Goal: Task Accomplishment & Management: Complete application form

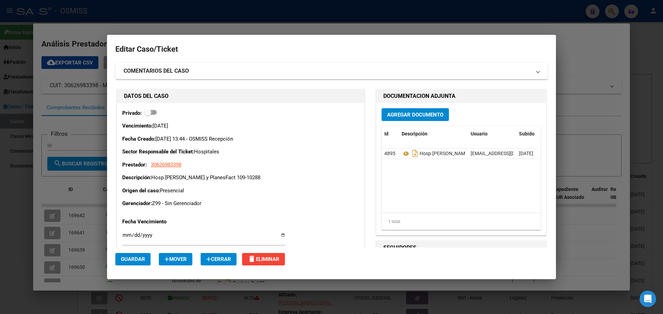
click at [117, 18] on div at bounding box center [331, 157] width 663 height 314
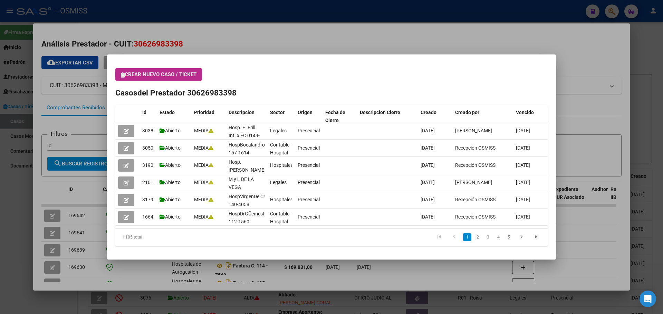
click at [120, 75] on button "Crear nuevo caso / ticket" at bounding box center [158, 74] width 87 height 12
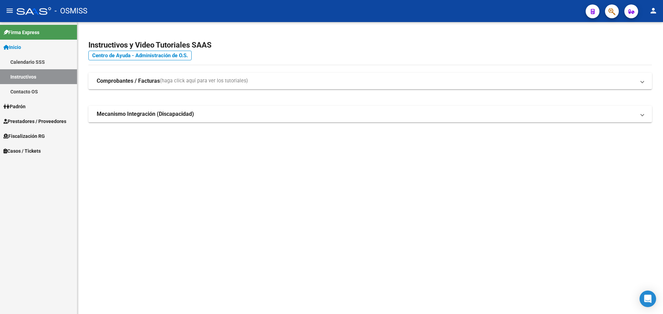
click at [21, 149] on span "Casos / Tickets" at bounding box center [21, 151] width 37 height 8
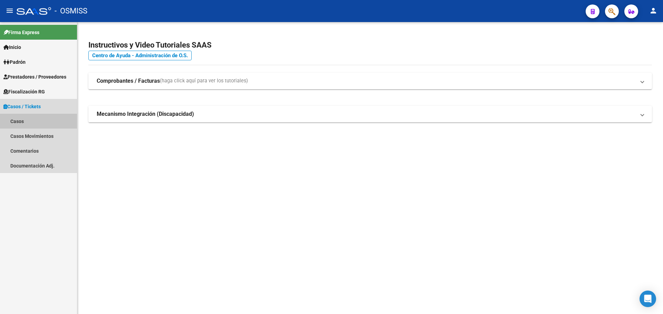
click at [19, 118] on link "Casos" at bounding box center [38, 121] width 77 height 15
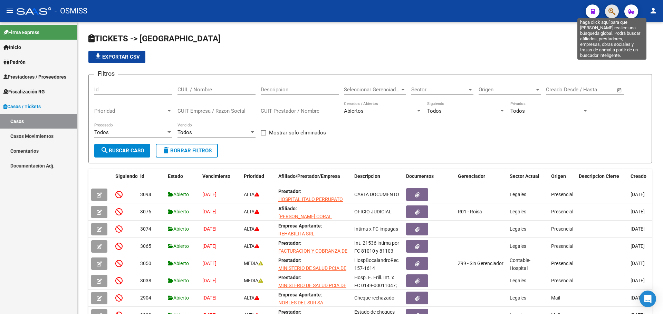
click at [611, 10] on icon "button" at bounding box center [611, 12] width 7 height 8
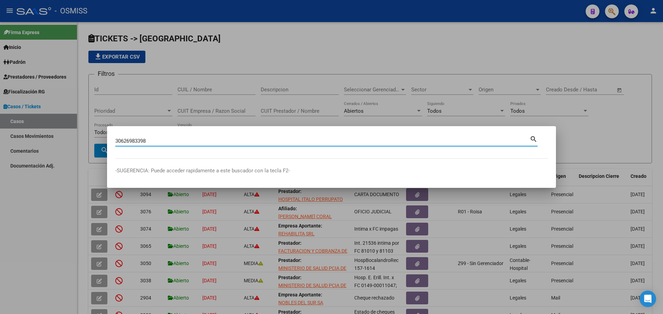
type input "30626983398"
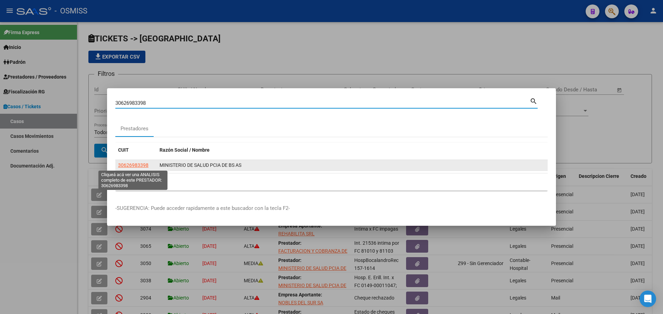
click at [129, 163] on span "30626983398" at bounding box center [133, 166] width 30 height 6
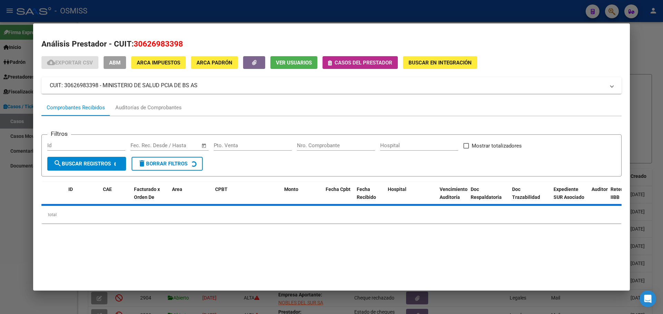
click at [327, 65] on button "Casos del prestador" at bounding box center [359, 62] width 75 height 13
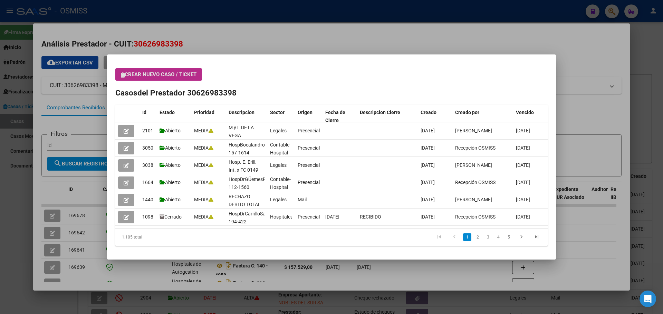
click at [123, 73] on icon "button" at bounding box center [123, 74] width 4 height 5
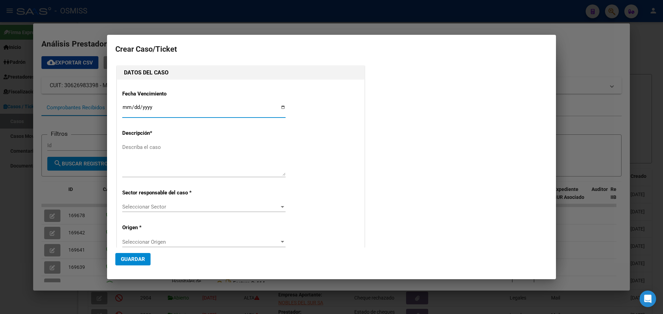
click at [280, 106] on input "Ingresar fecha" at bounding box center [203, 110] width 163 height 11
type input "[DATE]"
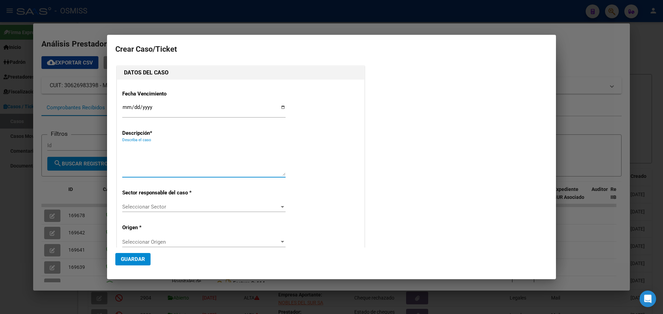
click at [137, 147] on textarea "Describa el caso" at bounding box center [203, 160] width 163 height 32
type textarea "Hosp.MercanteFact 160-10547"
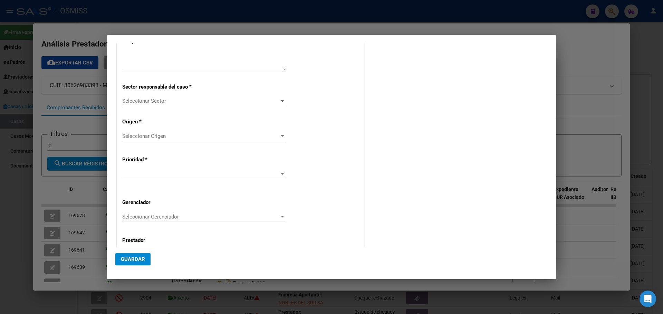
scroll to position [133, 0]
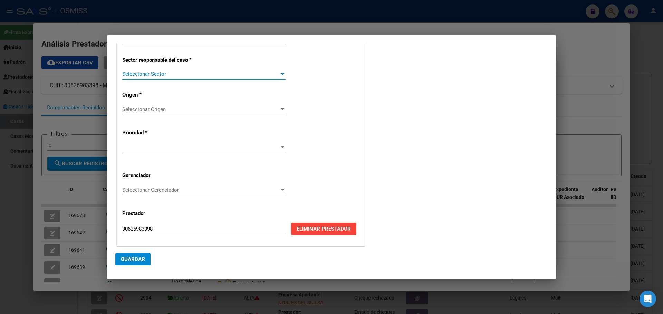
click at [280, 75] on div at bounding box center [282, 74] width 6 height 6
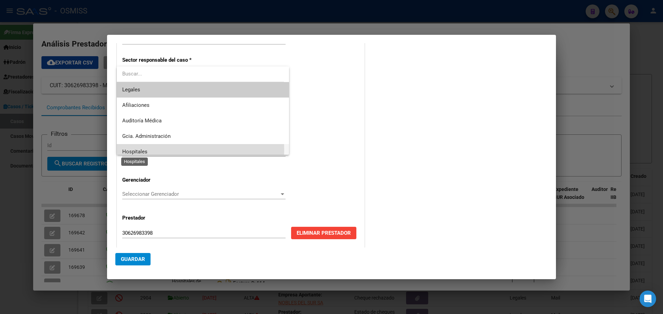
click at [130, 150] on span "Hospitales" at bounding box center [134, 152] width 25 height 6
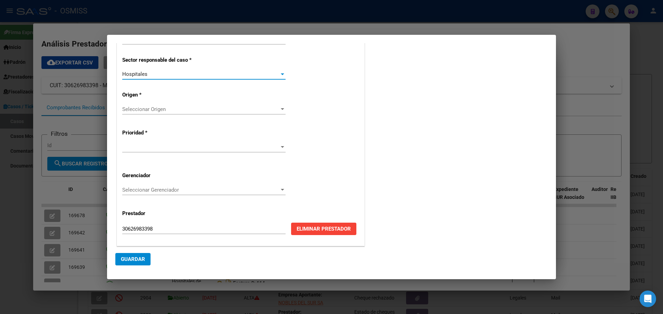
click at [281, 109] on div at bounding box center [282, 109] width 3 height 2
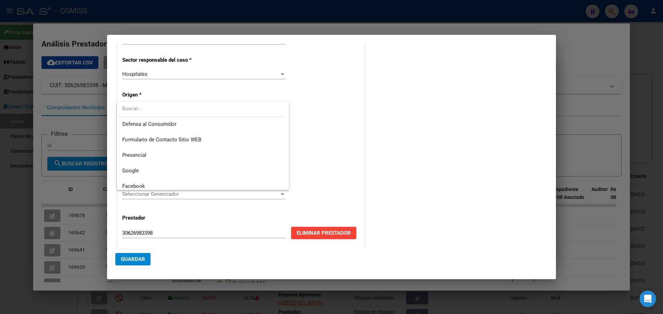
scroll to position [83, 0]
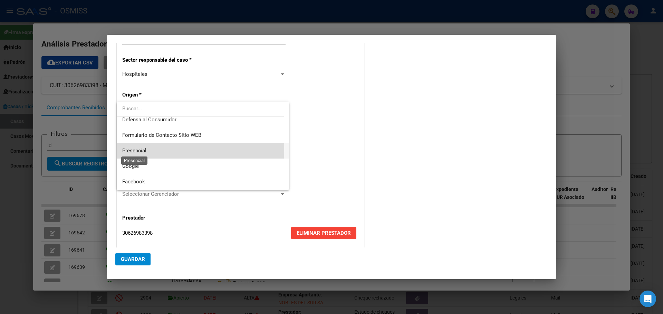
click at [141, 149] on span "Presencial" at bounding box center [134, 151] width 24 height 6
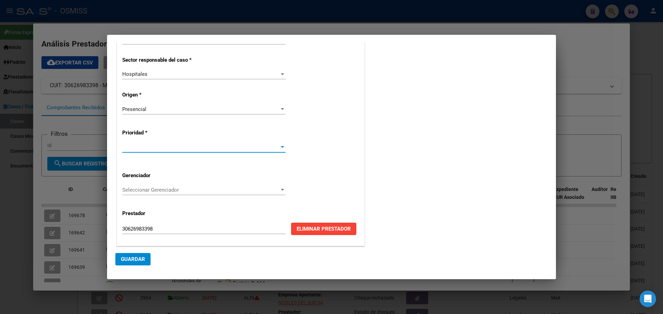
click at [281, 145] on div at bounding box center [282, 148] width 6 height 6
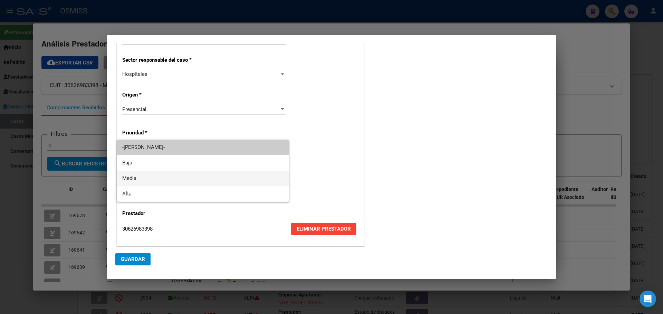
click at [138, 183] on span "Media" at bounding box center [202, 179] width 161 height 16
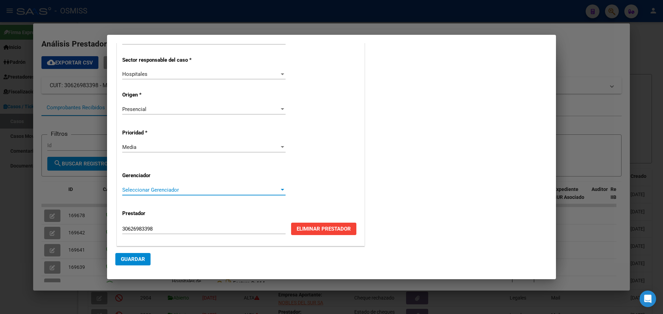
click at [281, 189] on div at bounding box center [282, 190] width 6 height 6
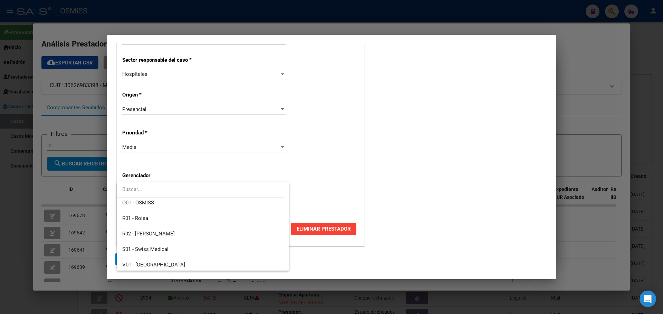
scroll to position [207, 0]
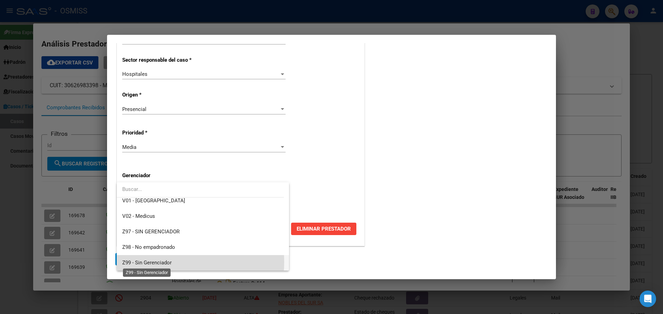
click at [164, 262] on span "Z99 - Sin Gerenciador" at bounding box center [146, 263] width 49 height 6
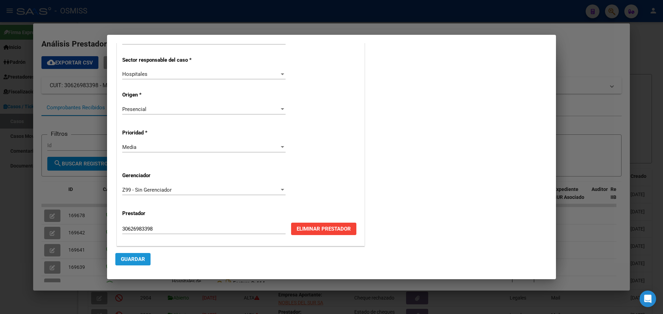
click at [136, 260] on span "Guardar" at bounding box center [133, 259] width 24 height 6
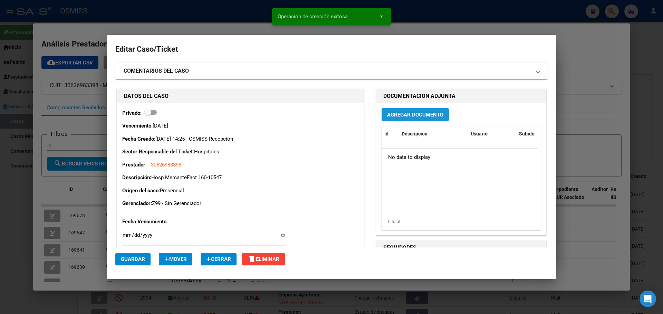
click at [410, 112] on span "Agregar Documento" at bounding box center [415, 115] width 56 height 6
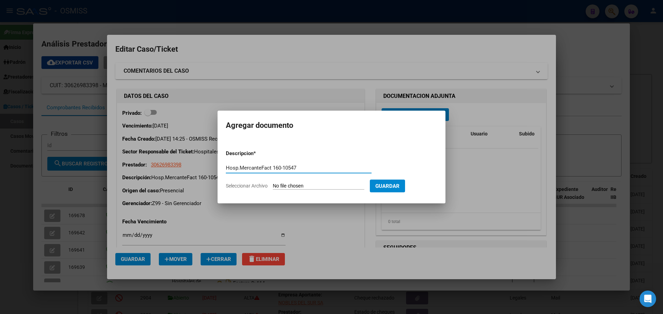
type input "Hosp.MercanteFact 160-10547"
click at [236, 186] on span "Seleccionar Archivo" at bounding box center [247, 186] width 42 height 6
click at [273, 186] on input "Seleccionar Archivo" at bounding box center [318, 186] width 91 height 7
type input "C:\fakepath\Fact 10547.pdf"
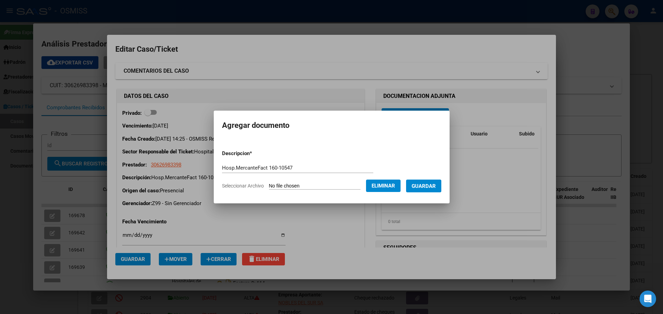
click at [432, 184] on span "Guardar" at bounding box center [423, 186] width 24 height 6
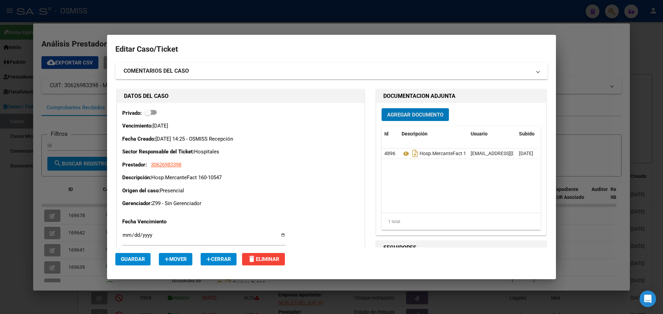
click at [95, 25] on div at bounding box center [331, 157] width 663 height 314
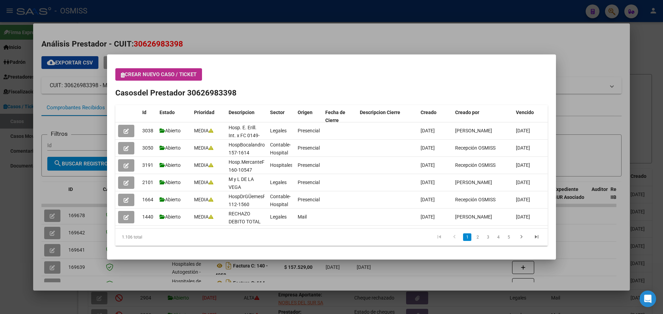
click at [123, 76] on icon "button" at bounding box center [123, 74] width 4 height 5
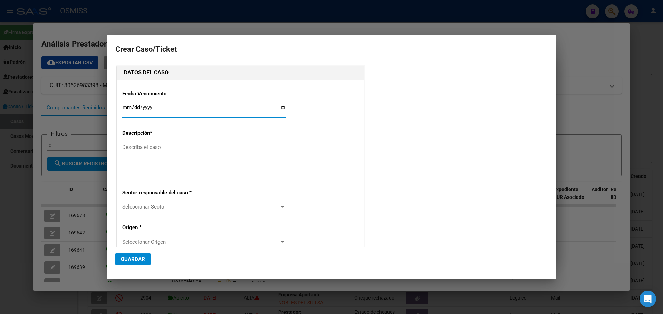
click at [281, 108] on input "Ingresar fecha" at bounding box center [203, 110] width 163 height 11
type input "[DATE]"
click at [126, 145] on textarea "Describa el caso" at bounding box center [203, 160] width 163 height 32
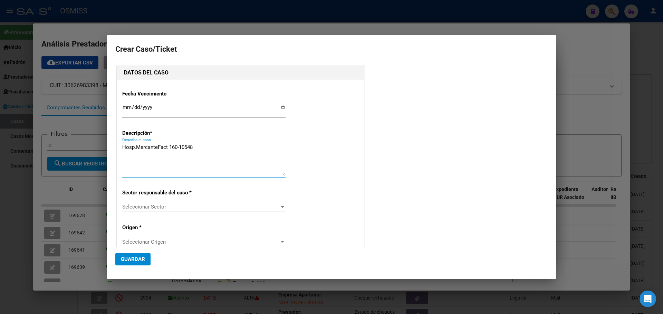
type textarea "Hosp.MercanteFact 160-10548"
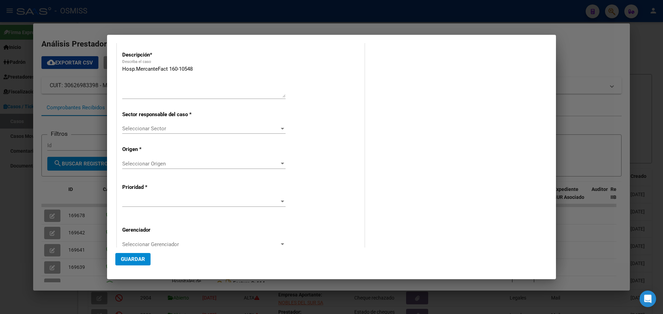
scroll to position [133, 0]
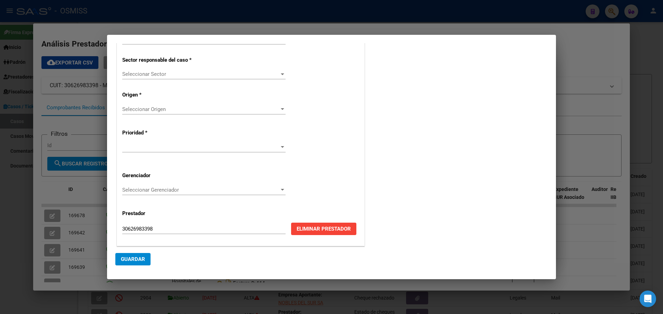
click at [280, 72] on div at bounding box center [282, 74] width 6 height 6
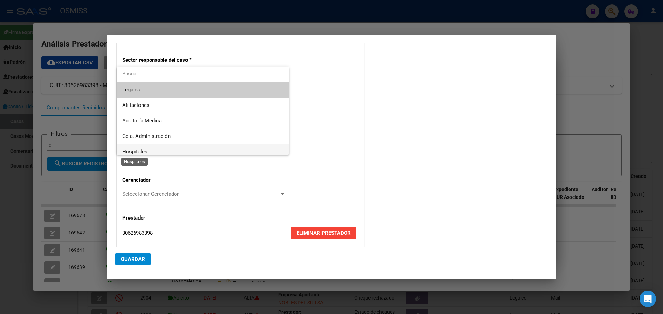
click at [127, 150] on span "Hospitales" at bounding box center [134, 152] width 25 height 6
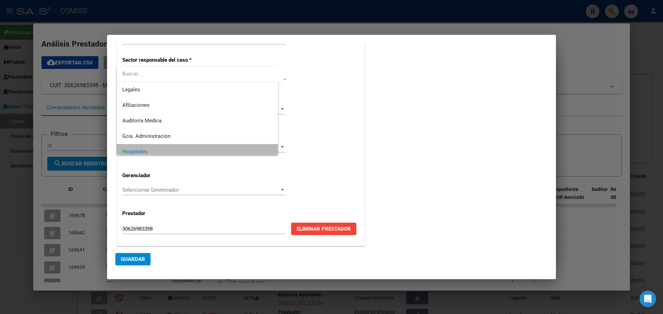
scroll to position [5, 0]
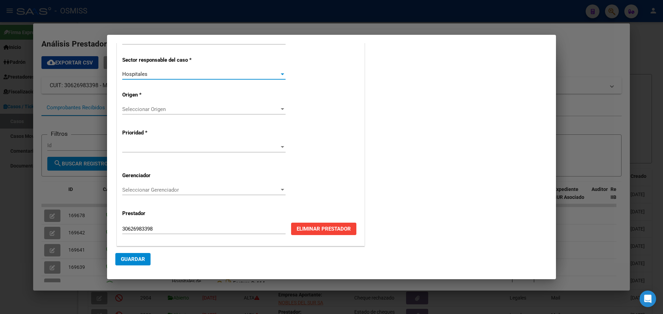
click at [280, 110] on div at bounding box center [282, 110] width 6 height 6
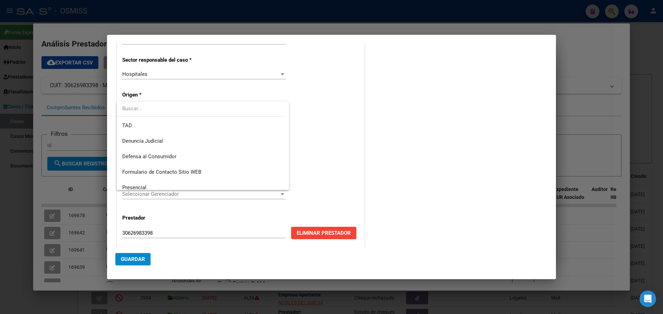
scroll to position [78, 0]
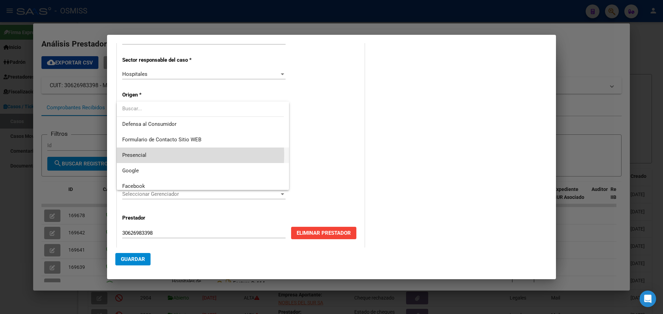
click at [122, 155] on mat-option "Presencial" at bounding box center [203, 156] width 172 height 16
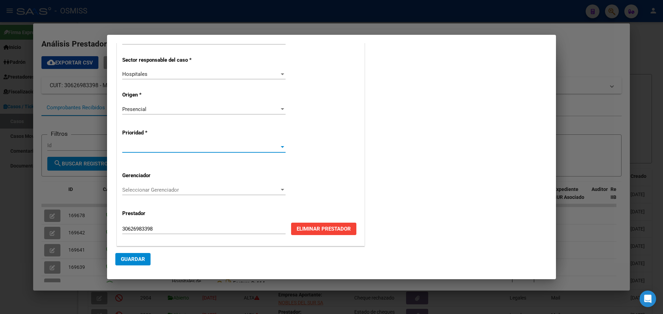
click at [281, 146] on div at bounding box center [282, 148] width 6 height 6
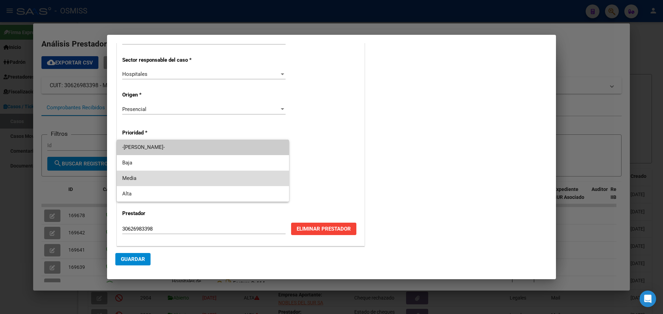
click at [122, 176] on span "Media" at bounding box center [202, 179] width 161 height 16
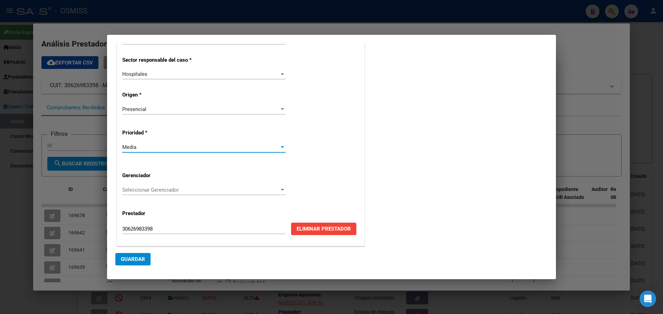
click at [281, 189] on div at bounding box center [282, 190] width 6 height 6
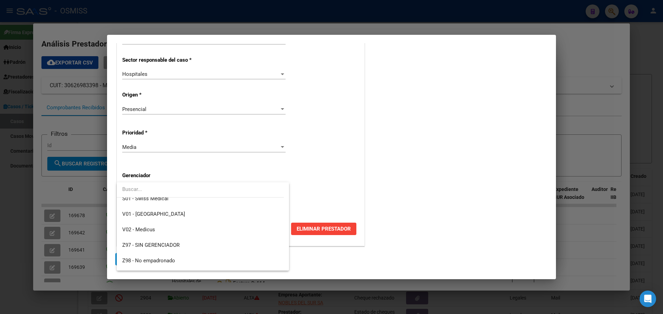
scroll to position [207, 0]
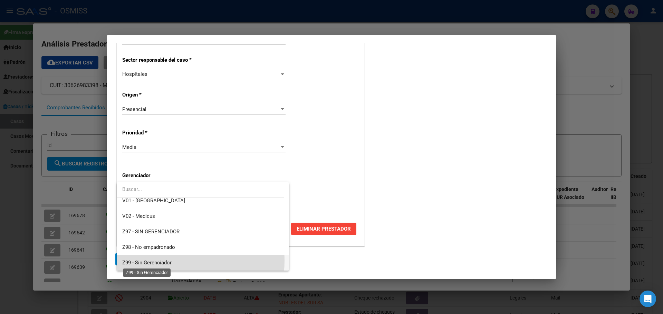
click at [157, 261] on span "Z99 - Sin Gerenciador" at bounding box center [146, 263] width 49 height 6
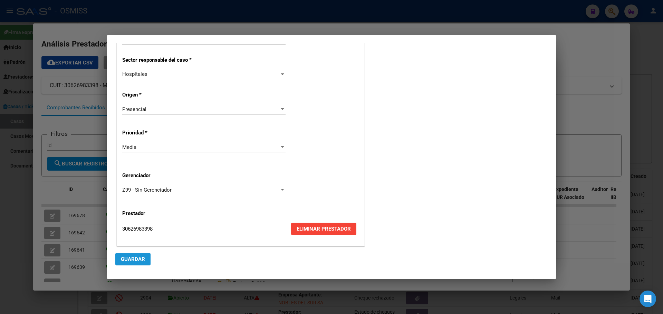
click at [140, 261] on span "Guardar" at bounding box center [133, 259] width 24 height 6
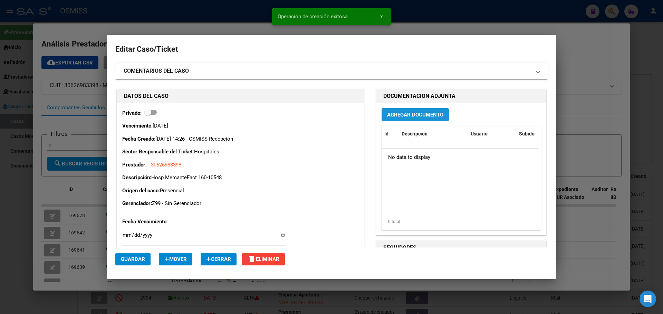
click at [402, 117] on span "Agregar Documento" at bounding box center [415, 115] width 56 height 6
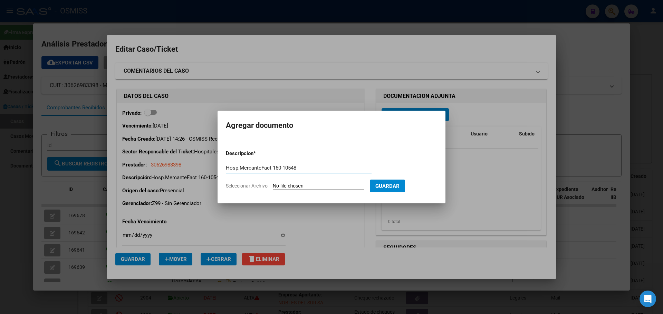
type input "Hosp.MercanteFact 160-10548"
click at [236, 185] on span "Seleccionar Archivo" at bounding box center [247, 186] width 42 height 6
click at [273, 185] on input "Seleccionar Archivo" at bounding box center [318, 186] width 91 height 7
type input "C:\fakepath\Fact 10548.pdf"
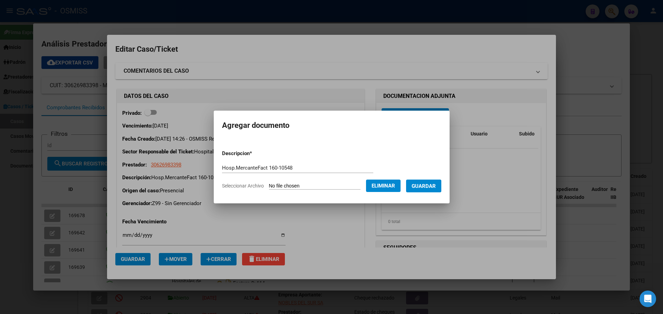
click at [434, 186] on span "Guardar" at bounding box center [423, 186] width 24 height 6
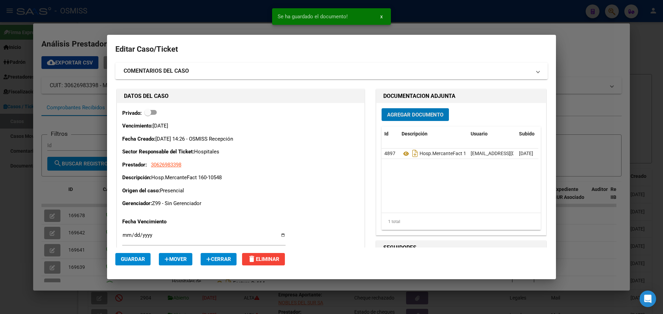
click at [171, 26] on div at bounding box center [331, 157] width 663 height 314
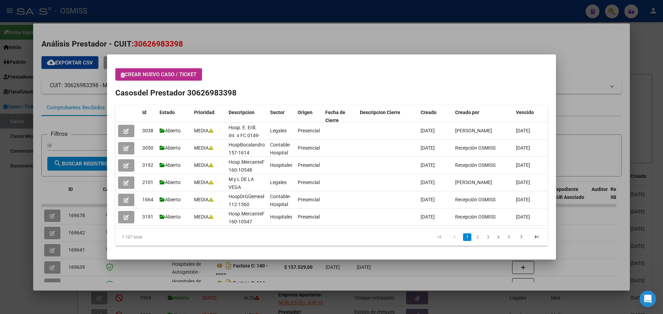
click at [120, 74] on button "Crear nuevo caso / ticket" at bounding box center [158, 74] width 87 height 12
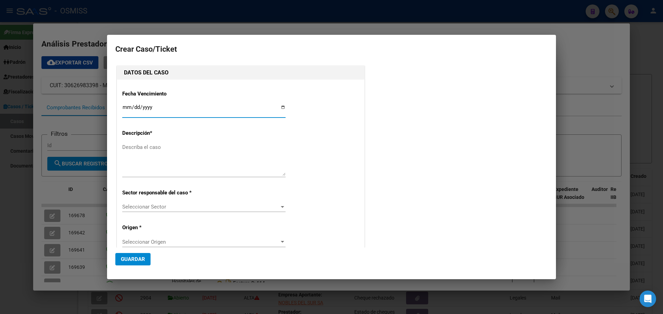
click at [280, 108] on input "Ingresar fecha" at bounding box center [203, 110] width 163 height 11
type input "[DATE]"
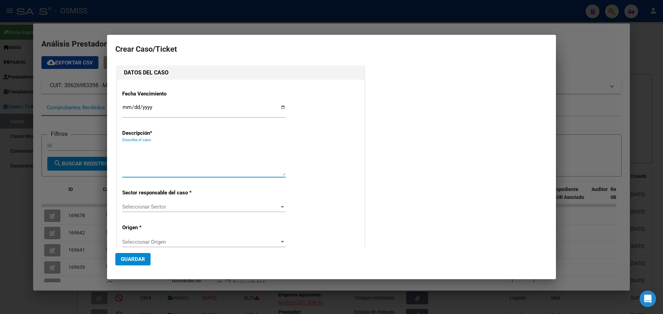
click at [126, 147] on textarea "Describa el caso" at bounding box center [203, 160] width 163 height 32
type textarea "HospMercanteFact 160-10507"
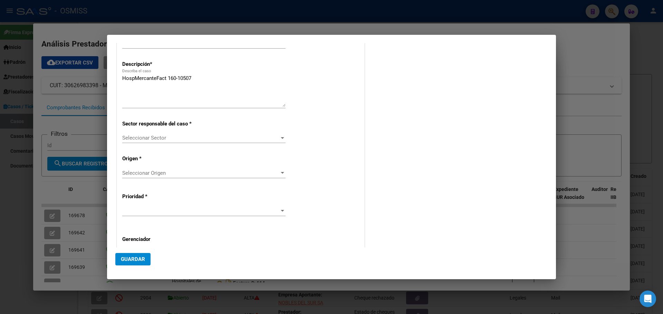
scroll to position [133, 0]
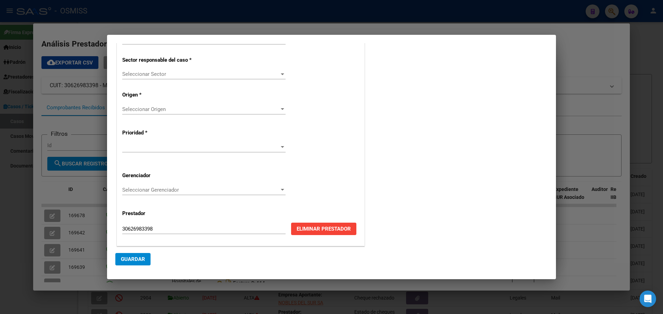
click at [281, 71] on div at bounding box center [282, 74] width 6 height 6
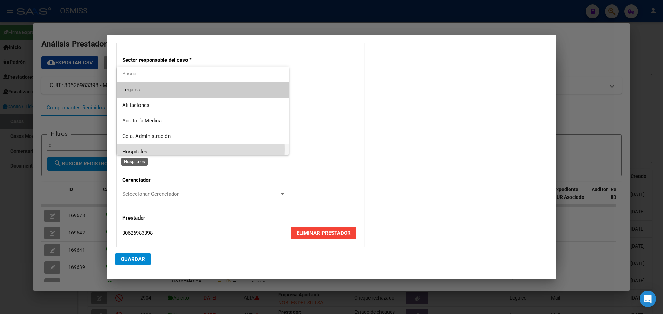
click at [133, 149] on span "Hospitales" at bounding box center [134, 152] width 25 height 6
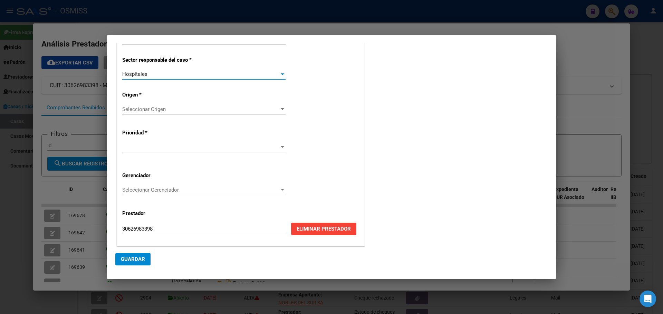
click at [280, 108] on div at bounding box center [282, 110] width 6 height 6
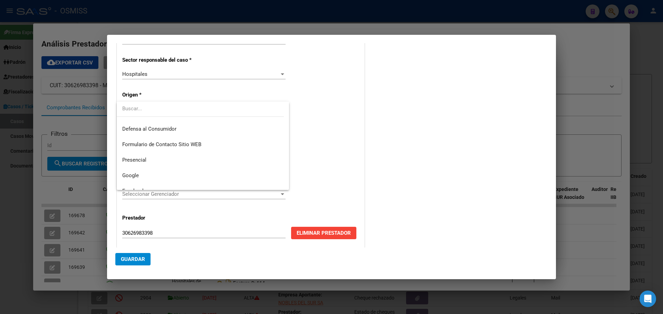
scroll to position [78, 0]
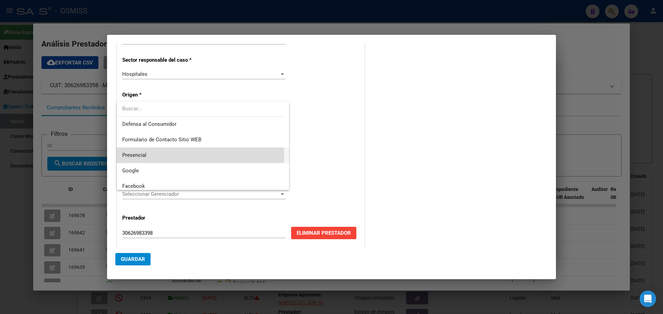
click at [149, 153] on span "Presencial" at bounding box center [202, 156] width 161 height 16
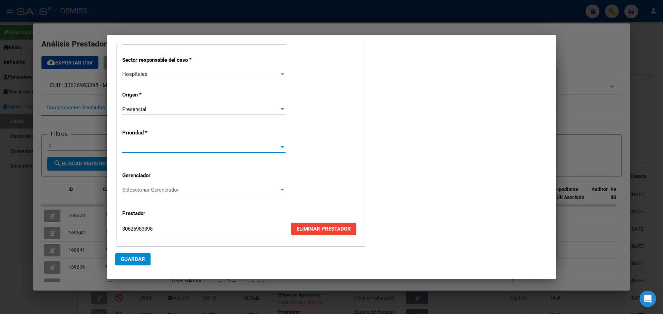
click at [279, 145] on div at bounding box center [282, 148] width 6 height 6
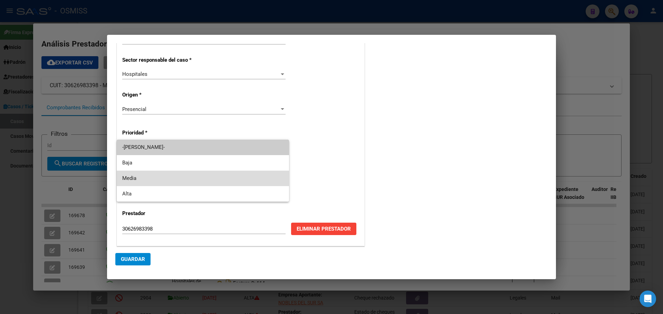
click at [143, 179] on span "Media" at bounding box center [202, 179] width 161 height 16
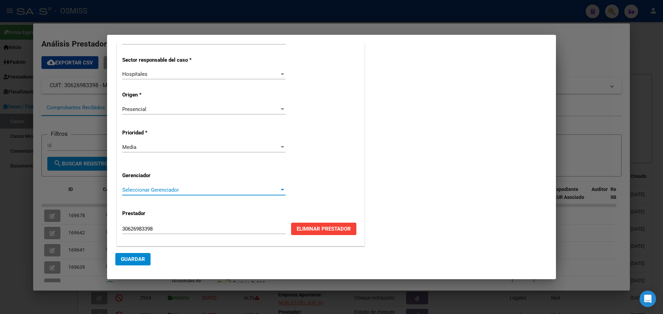
click at [281, 188] on div at bounding box center [282, 190] width 6 height 6
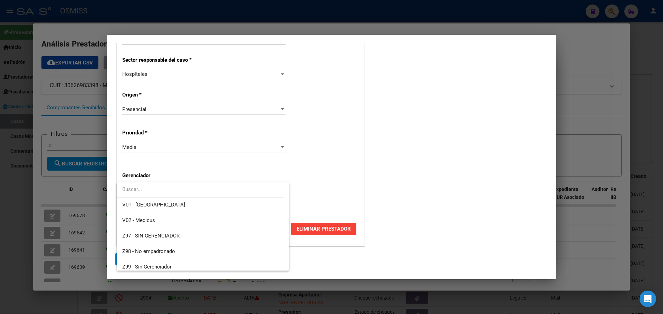
scroll to position [207, 0]
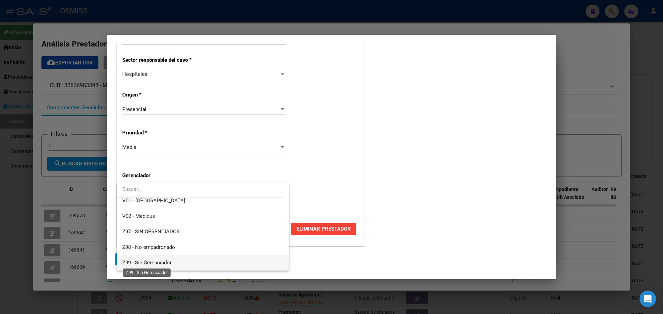
click at [136, 260] on span "Z99 - Sin Gerenciador" at bounding box center [146, 263] width 49 height 6
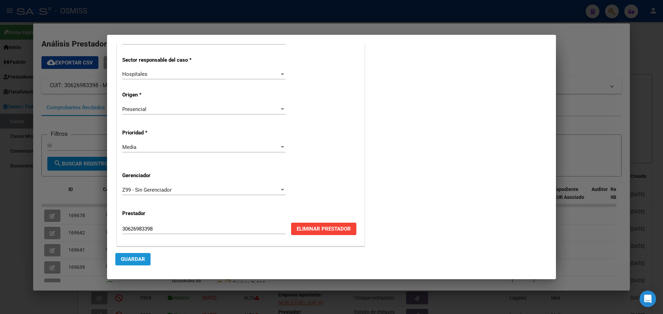
click at [119, 258] on button "Guardar" at bounding box center [132, 259] width 35 height 12
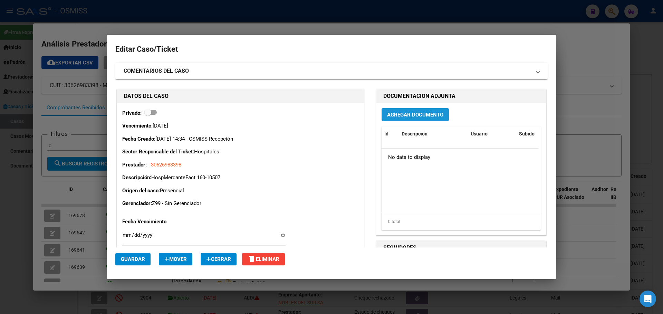
click at [399, 117] on span "Agregar Documento" at bounding box center [415, 115] width 56 height 6
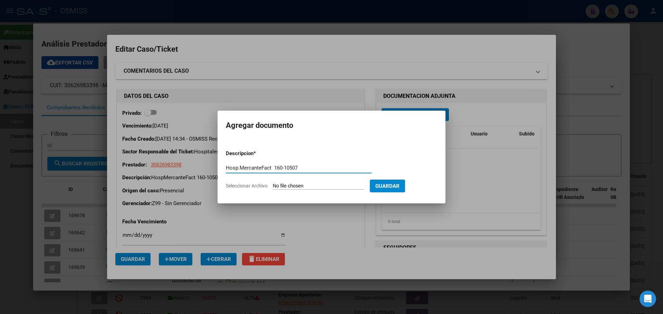
type input "Hosp.MercanteFact 160-10507"
click at [264, 186] on span "Seleccionar Archivo" at bounding box center [247, 186] width 42 height 6
click at [273, 186] on input "Seleccionar Archivo" at bounding box center [318, 186] width 91 height 7
type input "C:\fakepath\Fact 10507.pdf"
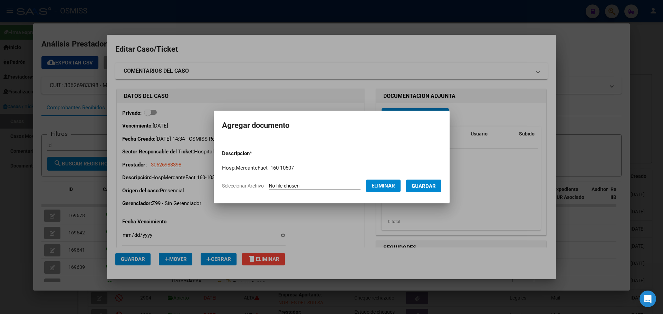
click at [431, 193] on form "Descripcion * Hosp.MercanteFact 160-10507 Descripcion Seleccionar Archivo Elimi…" at bounding box center [331, 170] width 219 height 50
click at [94, 30] on div at bounding box center [331, 157] width 663 height 314
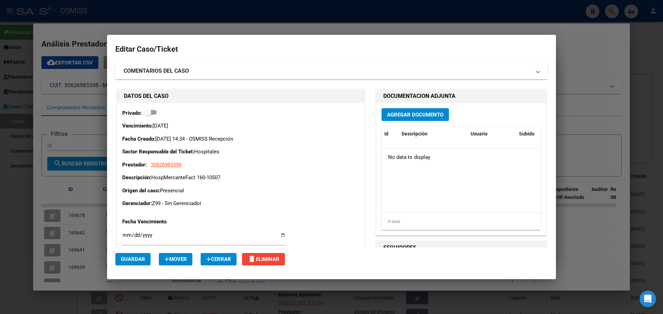
click at [98, 23] on div at bounding box center [331, 157] width 663 height 314
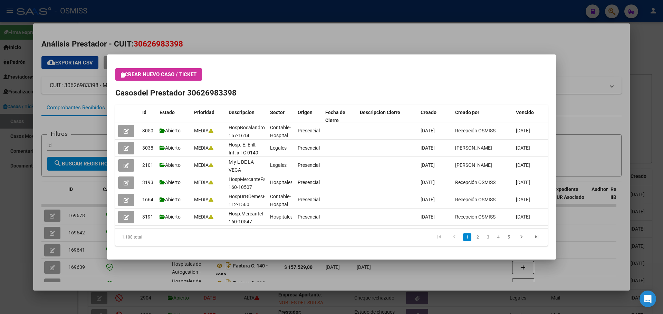
click at [121, 76] on icon "button" at bounding box center [123, 74] width 4 height 5
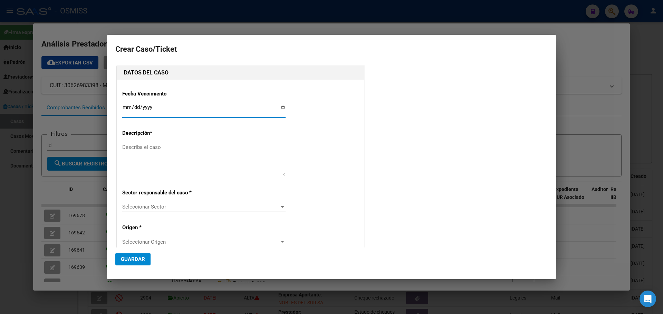
click at [280, 106] on input "Ingresar fecha" at bounding box center [203, 110] width 163 height 11
type input "[DATE]"
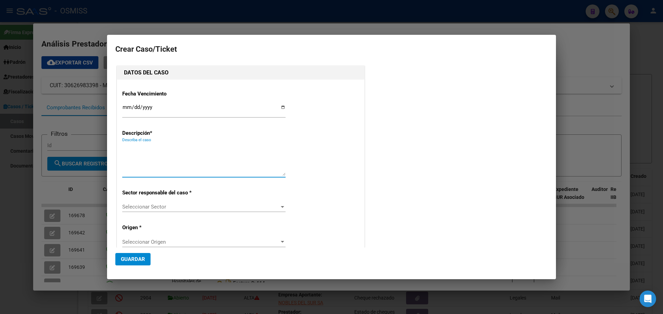
click at [139, 147] on textarea "Describa el caso" at bounding box center [203, 160] width 163 height 32
type textarea "Hosp.MercanteFact160-10587"
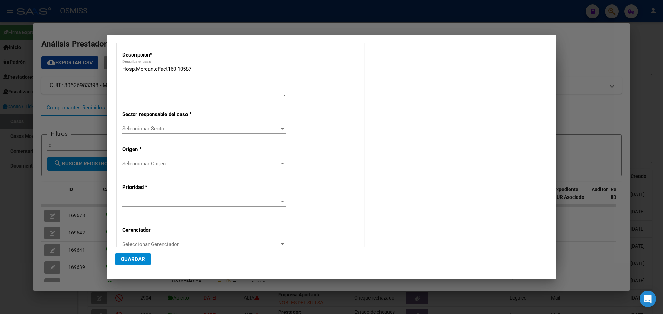
scroll to position [115, 0]
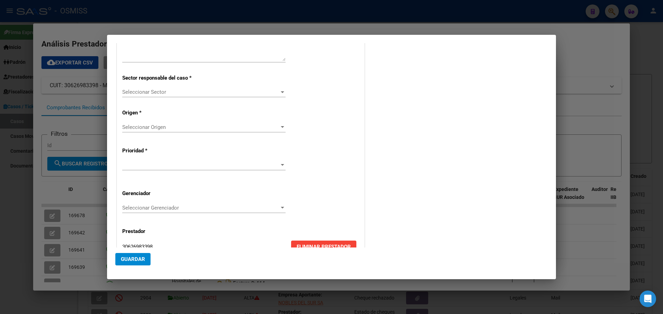
click at [279, 90] on div at bounding box center [282, 92] width 6 height 6
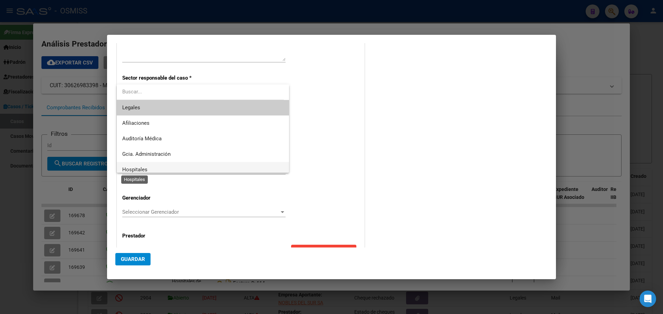
click at [136, 168] on span "Hospitales" at bounding box center [134, 170] width 25 height 6
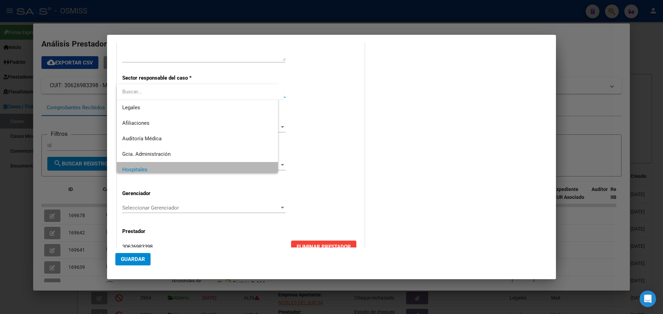
scroll to position [5, 0]
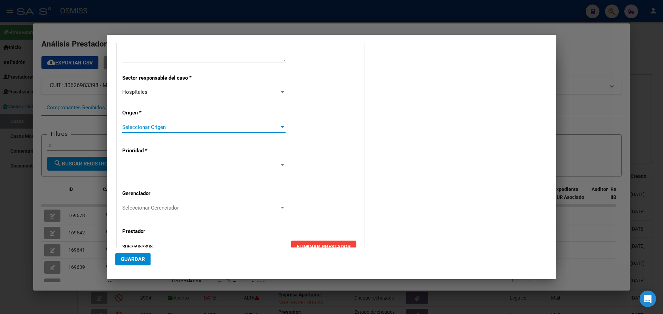
click at [280, 126] on div at bounding box center [282, 128] width 6 height 6
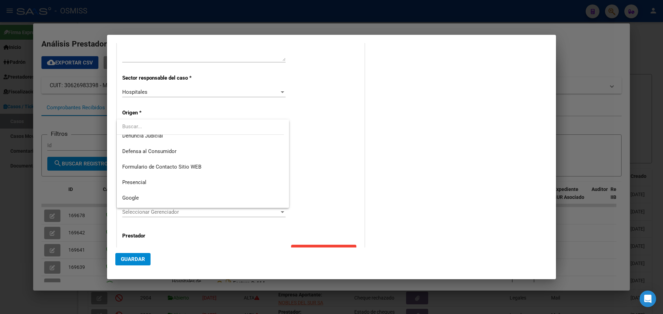
scroll to position [92, 0]
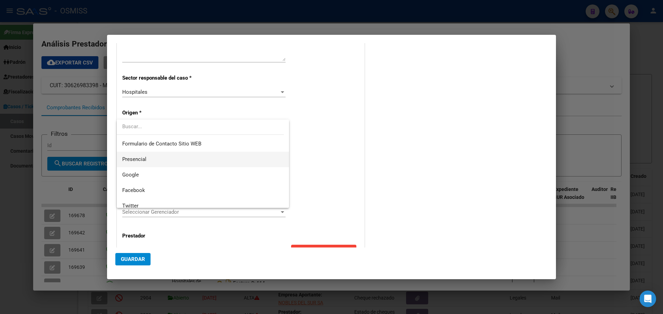
click at [151, 154] on span "Presencial" at bounding box center [202, 160] width 161 height 16
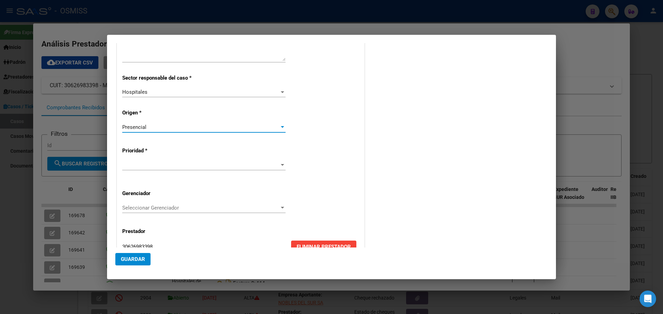
click at [281, 164] on div at bounding box center [282, 166] width 6 height 6
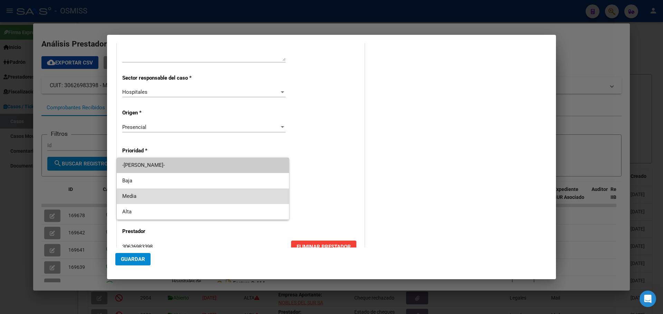
click at [165, 197] on span "Media" at bounding box center [202, 197] width 161 height 16
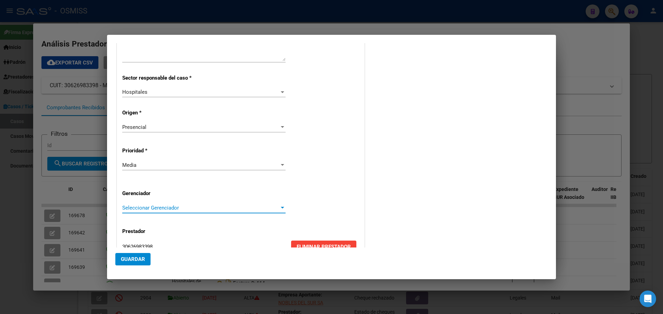
click at [280, 206] on div at bounding box center [282, 208] width 6 height 6
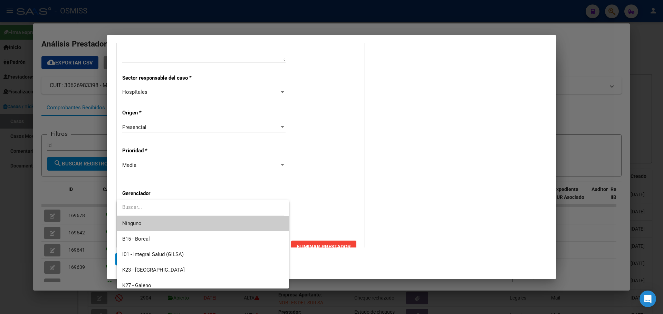
scroll to position [207, 0]
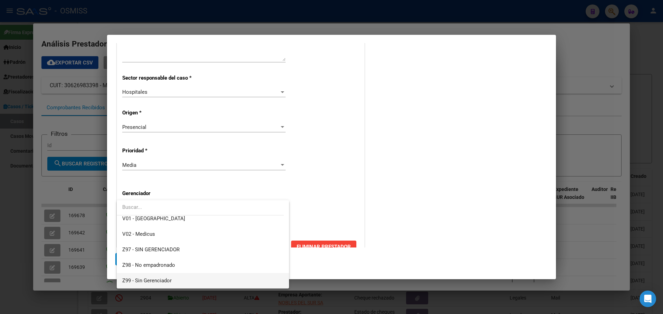
click at [121, 279] on mat-option "Z99 - Sin Gerenciador" at bounding box center [203, 281] width 172 height 16
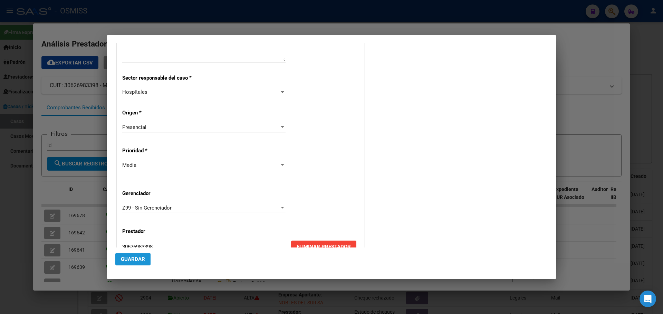
click at [128, 256] on span "Guardar" at bounding box center [133, 259] width 24 height 6
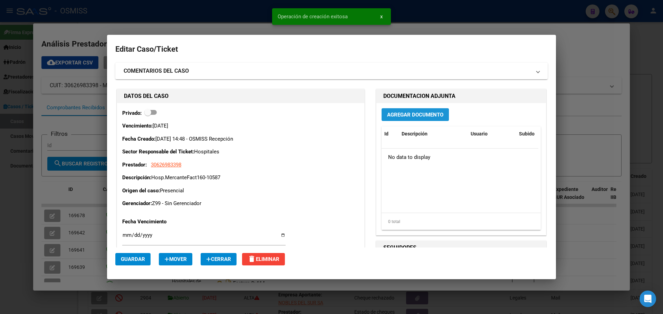
click at [414, 110] on button "Agregar Documento" at bounding box center [414, 114] width 67 height 13
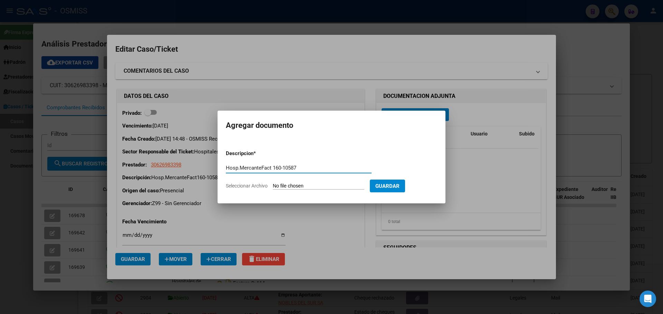
type input "Hosp.MercanteFact 160-10587"
click at [232, 186] on span "Seleccionar Archivo" at bounding box center [247, 186] width 42 height 6
click at [273, 186] on input "Seleccionar Archivo" at bounding box center [318, 186] width 91 height 7
type input "C:\fakepath\Fact 10587.pdf"
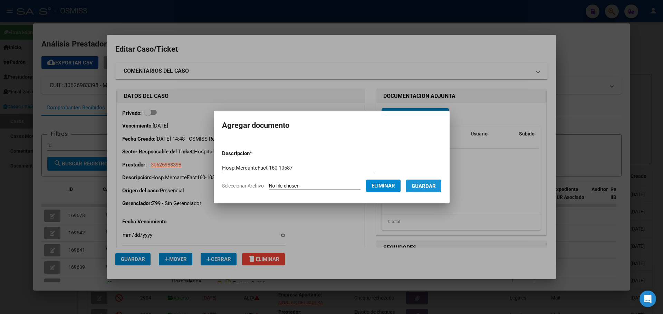
click at [434, 186] on span "Guardar" at bounding box center [423, 186] width 24 height 6
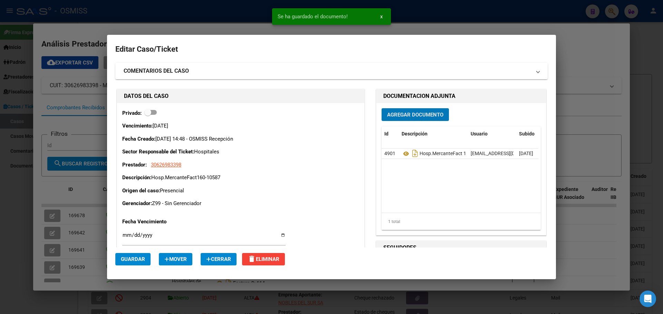
click at [115, 21] on div at bounding box center [331, 157] width 663 height 314
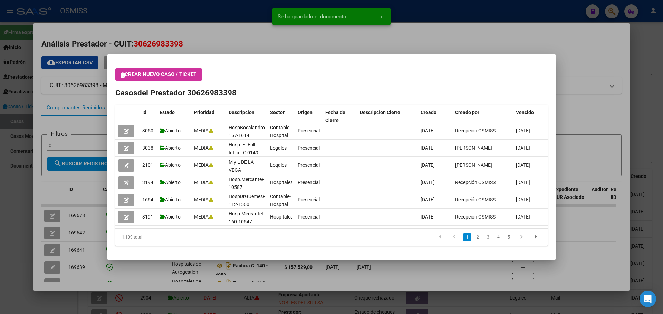
click at [122, 77] on icon "button" at bounding box center [123, 74] width 4 height 5
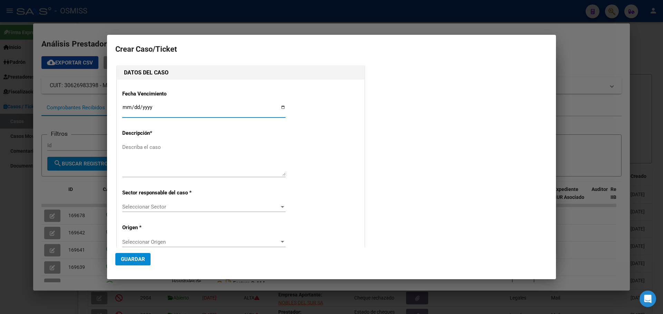
click at [280, 107] on input "Ingresar fecha" at bounding box center [203, 110] width 163 height 11
type input "[DATE]"
click at [137, 145] on textarea "Describa el caso" at bounding box center [203, 160] width 163 height 32
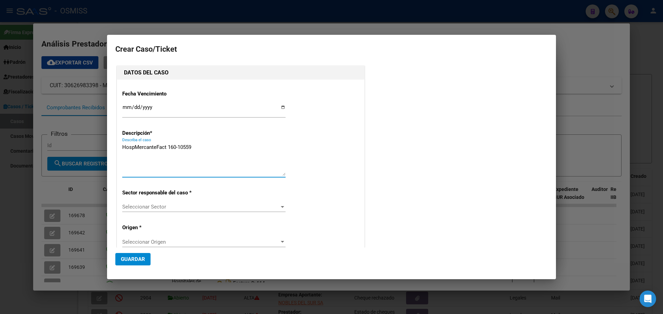
type textarea "HospMercanteFact 160-10559"
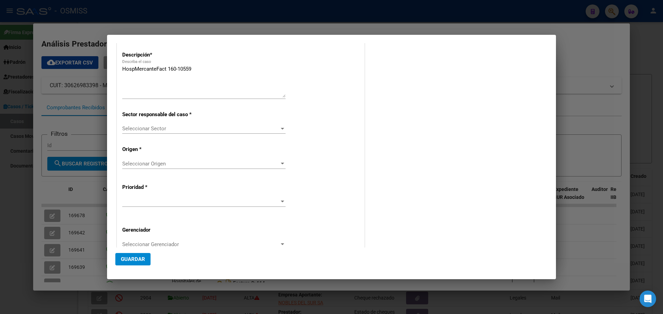
scroll to position [120, 0]
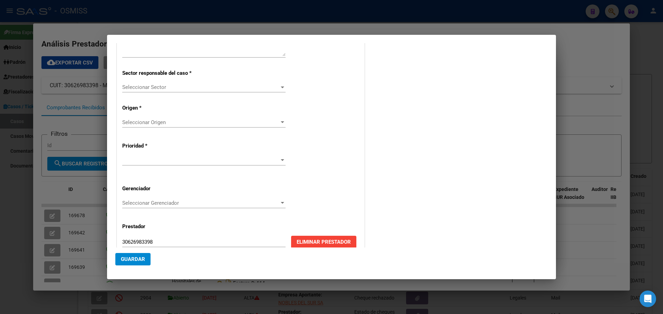
click at [281, 87] on div at bounding box center [282, 88] width 3 height 2
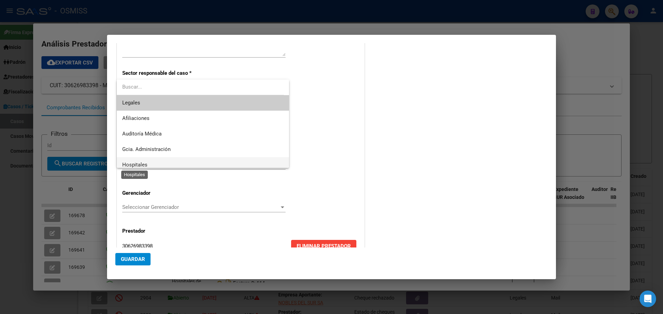
click at [122, 165] on span "Hospitales" at bounding box center [134, 165] width 25 height 6
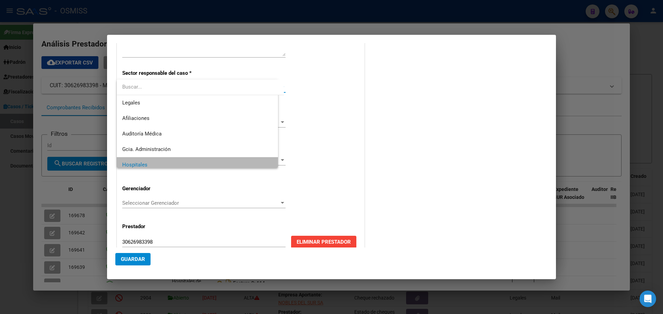
scroll to position [5, 0]
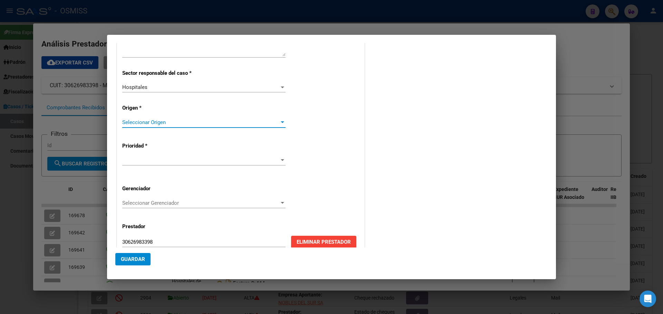
click at [281, 121] on div at bounding box center [282, 122] width 3 height 2
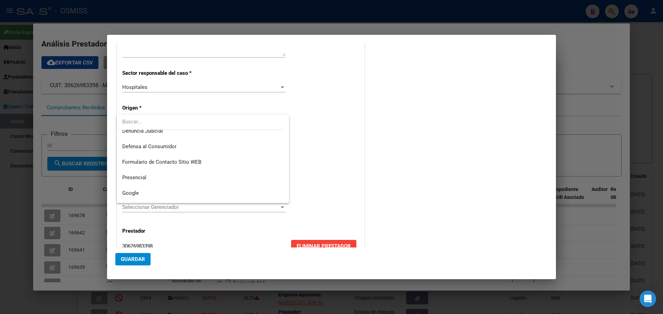
scroll to position [73, 0]
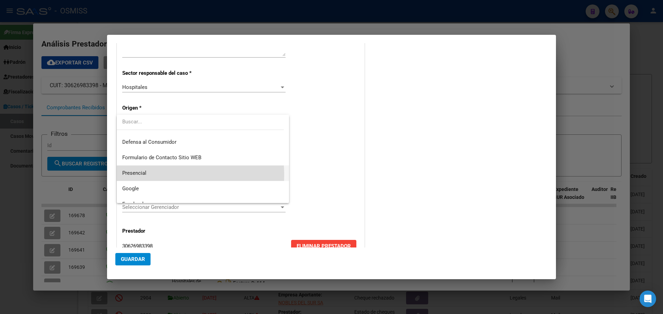
click at [154, 175] on span "Presencial" at bounding box center [202, 174] width 161 height 16
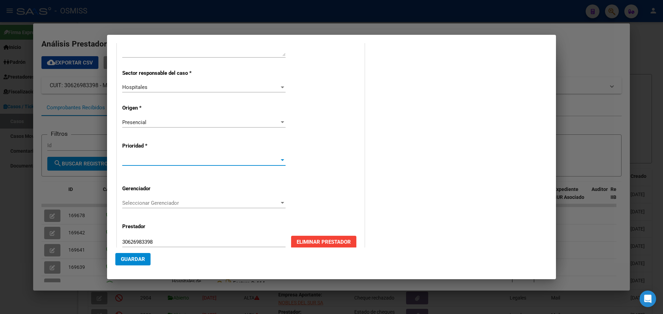
click at [281, 160] on div at bounding box center [282, 160] width 3 height 2
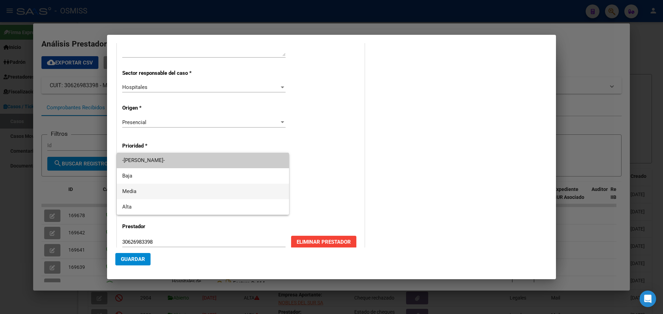
click at [169, 191] on span "Media" at bounding box center [202, 192] width 161 height 16
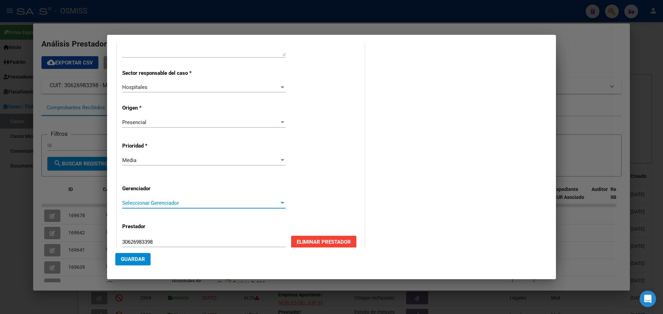
click at [281, 204] on div at bounding box center [282, 203] width 3 height 2
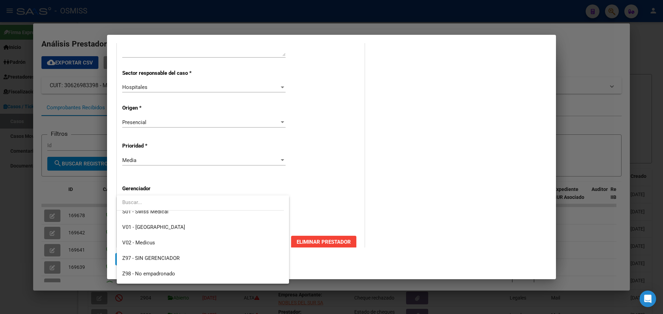
scroll to position [207, 0]
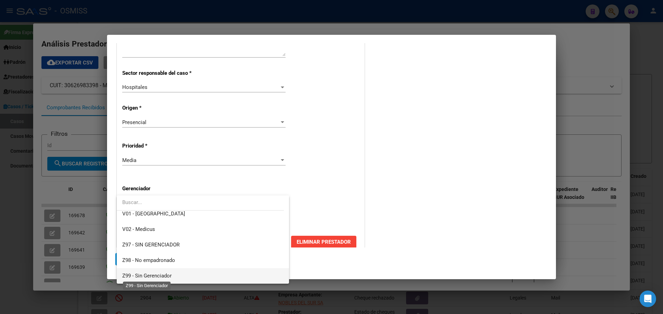
click at [143, 276] on span "Z99 - Sin Gerenciador" at bounding box center [146, 276] width 49 height 6
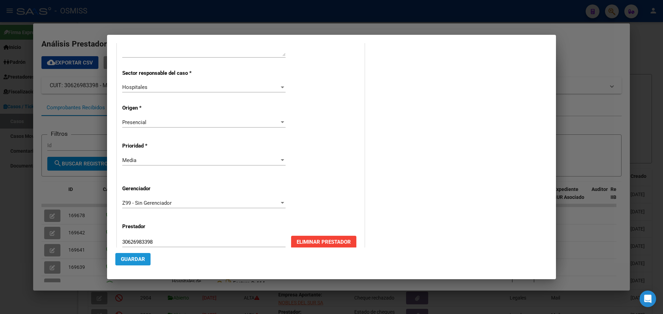
click at [134, 263] on button "Guardar" at bounding box center [132, 259] width 35 height 12
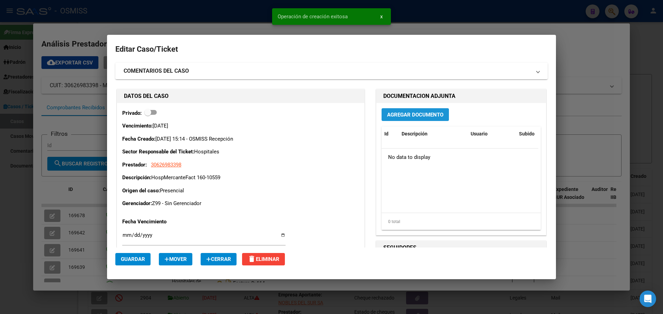
click at [420, 111] on button "Agregar Documento" at bounding box center [414, 114] width 67 height 13
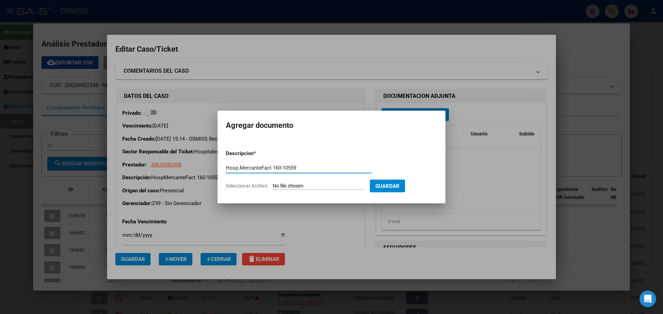
type input "Hosp.MercanteFact 160-10559"
click at [257, 185] on span "Seleccionar Archivo" at bounding box center [247, 186] width 42 height 6
click at [273, 185] on input "Seleccionar Archivo" at bounding box center [318, 186] width 91 height 7
type input "C:\fakepath\Fact 10559.pdf"
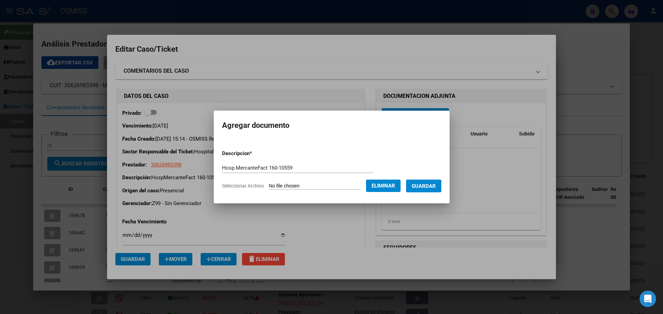
click at [435, 188] on span "Guardar" at bounding box center [423, 186] width 24 height 6
